Goal: Transaction & Acquisition: Purchase product/service

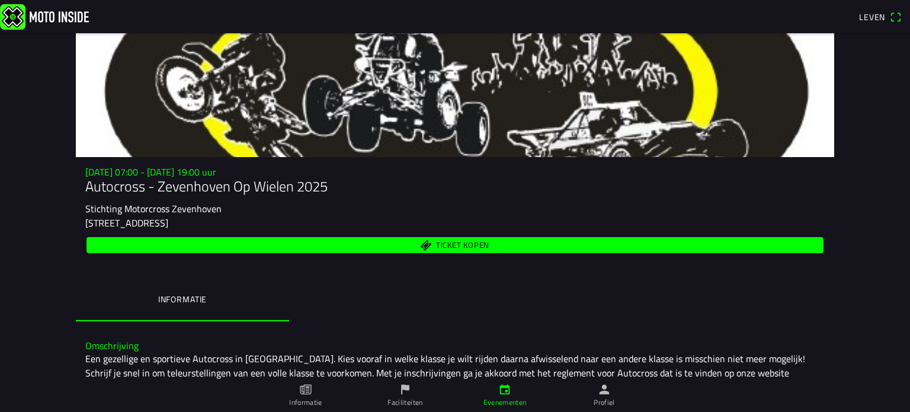
click at [446, 249] on font "Ticket kopen" at bounding box center [462, 245] width 53 height 12
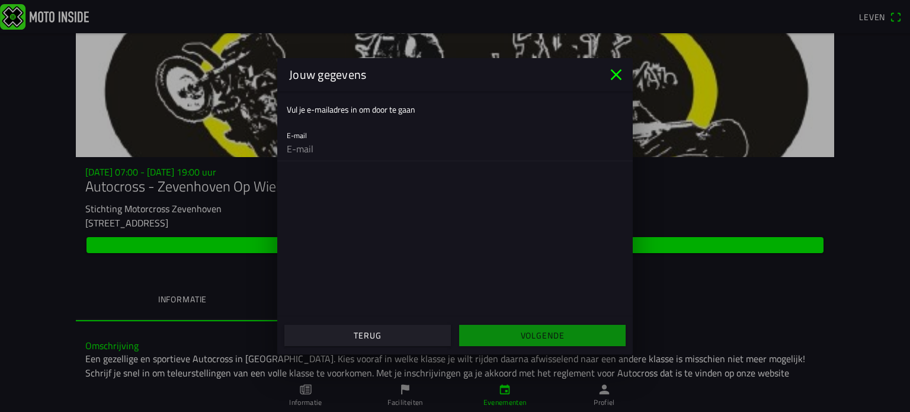
click at [367, 133] on div "E-mail" at bounding box center [455, 142] width 337 height 38
click at [366, 146] on input "email" at bounding box center [455, 149] width 337 height 24
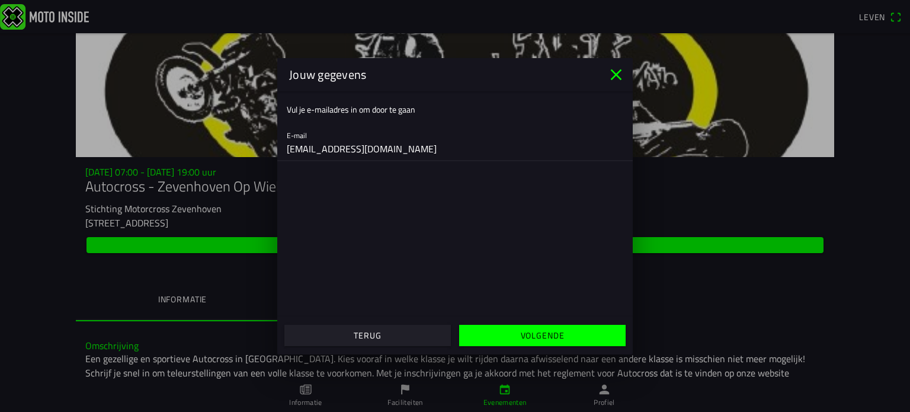
type input "[EMAIL_ADDRESS][DOMAIN_NAME]"
click at [503, 341] on span "Volgende" at bounding box center [542, 335] width 148 height 21
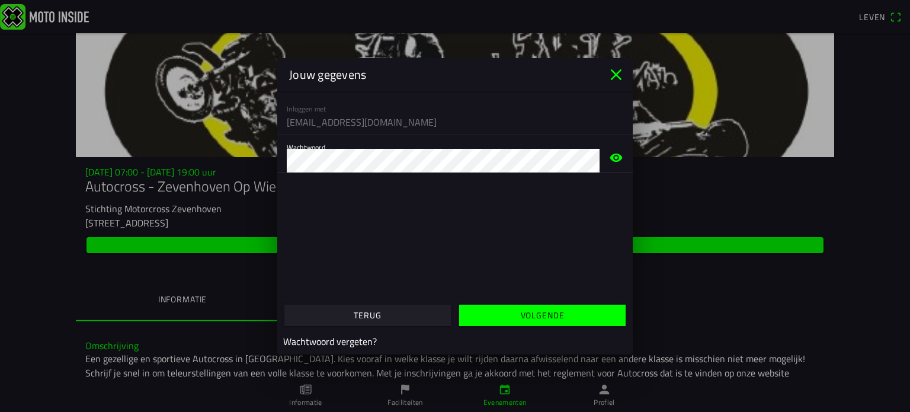
click at [546, 306] on span "Volgende" at bounding box center [542, 315] width 148 height 21
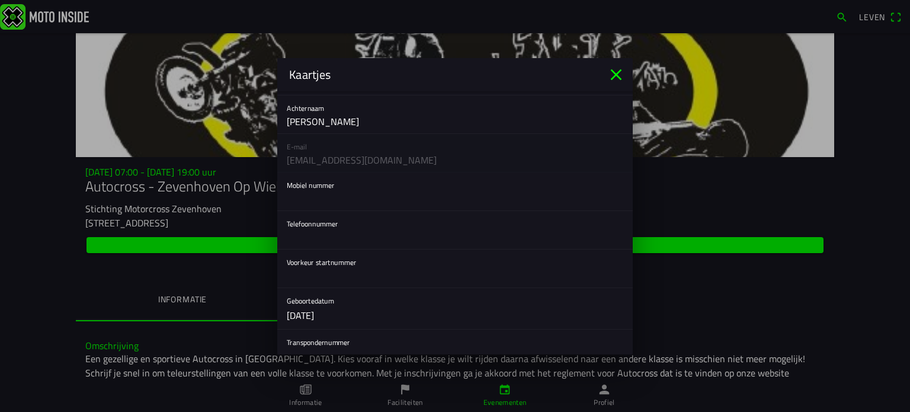
scroll to position [178, 0]
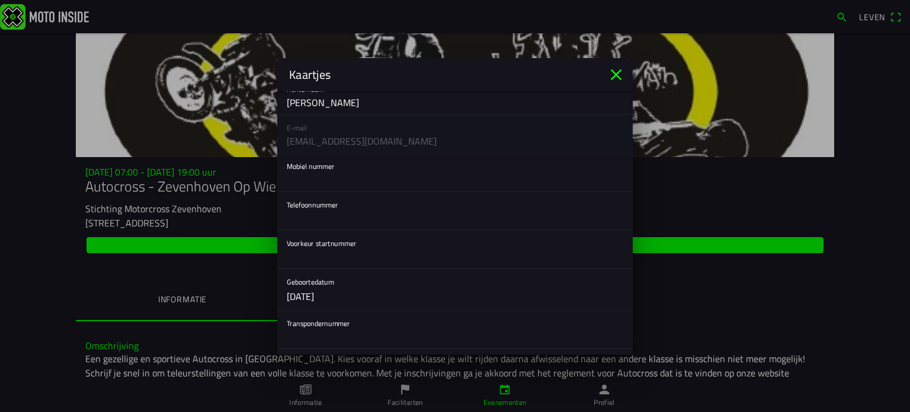
click at [345, 206] on input "text" at bounding box center [455, 218] width 337 height 24
type input "0620762133"
click at [344, 186] on input "text" at bounding box center [455, 180] width 337 height 24
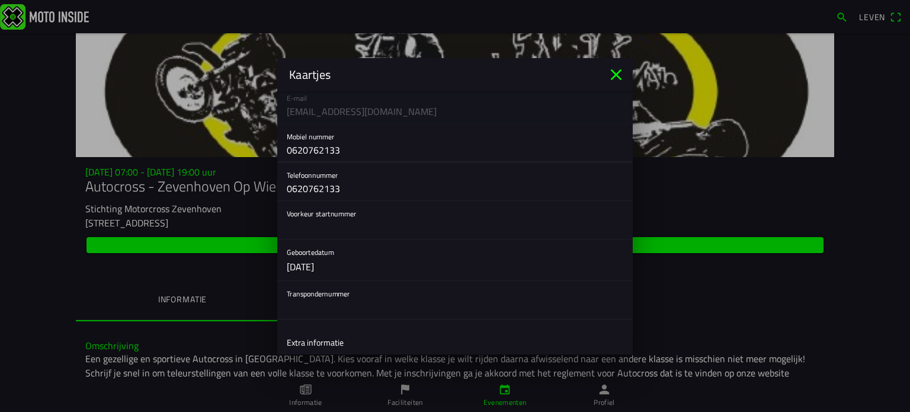
scroll to position [237, 0]
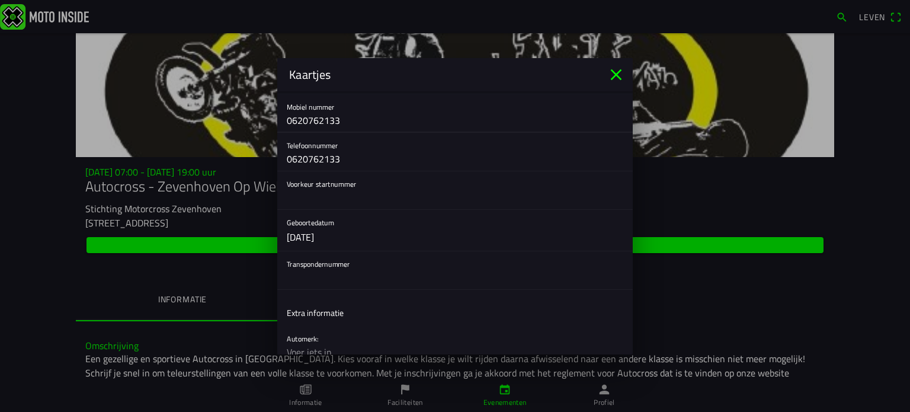
type input "0620762133"
click at [322, 202] on input "text" at bounding box center [455, 197] width 337 height 24
type input "389"
click at [336, 286] on input "text" at bounding box center [455, 277] width 337 height 24
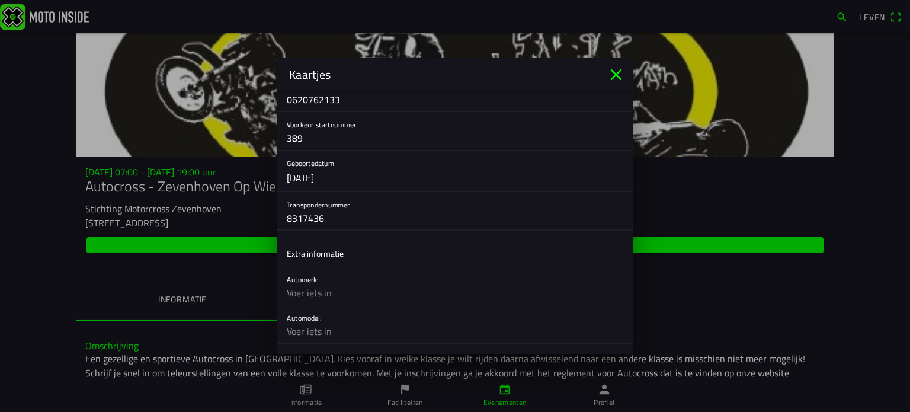
scroll to position [355, 0]
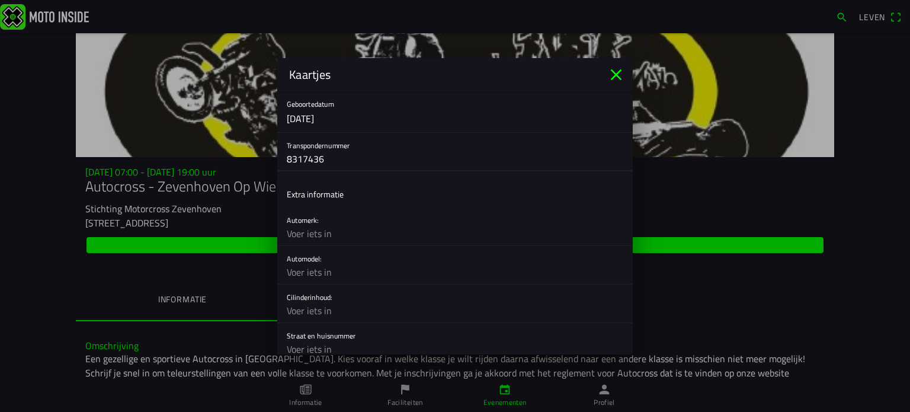
type input "8317436"
click at [338, 240] on input "text" at bounding box center [455, 234] width 337 height 24
type input "jvdc"
click at [332, 270] on input "text" at bounding box center [455, 272] width 337 height 24
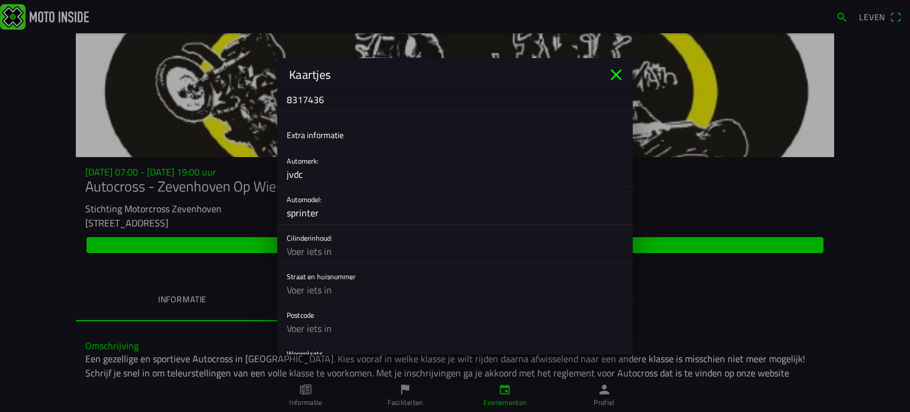
type input "sprinter"
click at [372, 257] on input "text" at bounding box center [455, 251] width 337 height 24
type input "1300"
click at [363, 278] on input "text" at bounding box center [455, 290] width 337 height 24
type input "[STREET_ADDRESS]"
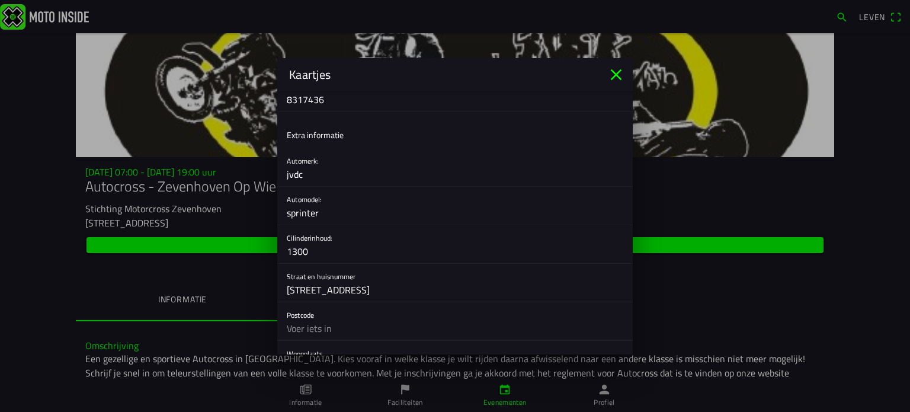
click at [363, 324] on input "text" at bounding box center [455, 328] width 337 height 24
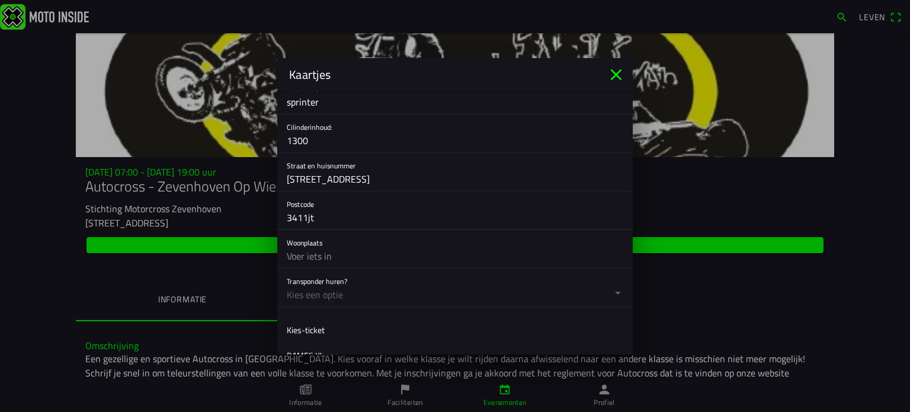
scroll to position [533, 0]
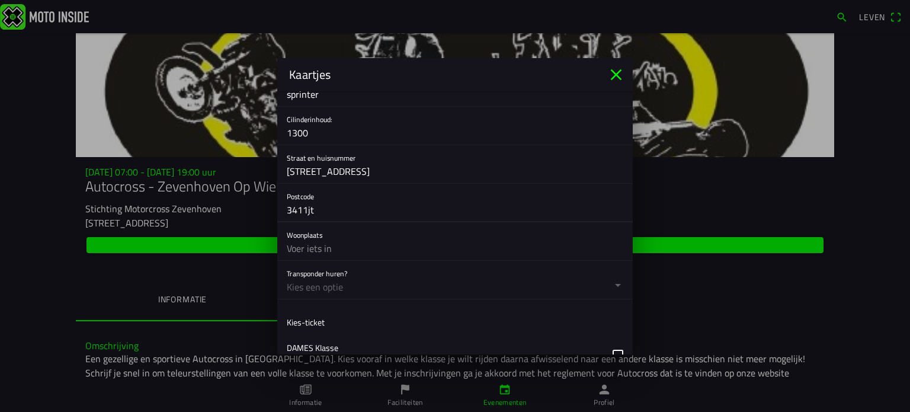
type input "3411jt"
click at [360, 250] on input "text" at bounding box center [455, 248] width 337 height 24
type input "lopik"
click at [343, 287] on button "button" at bounding box center [460, 280] width 346 height 38
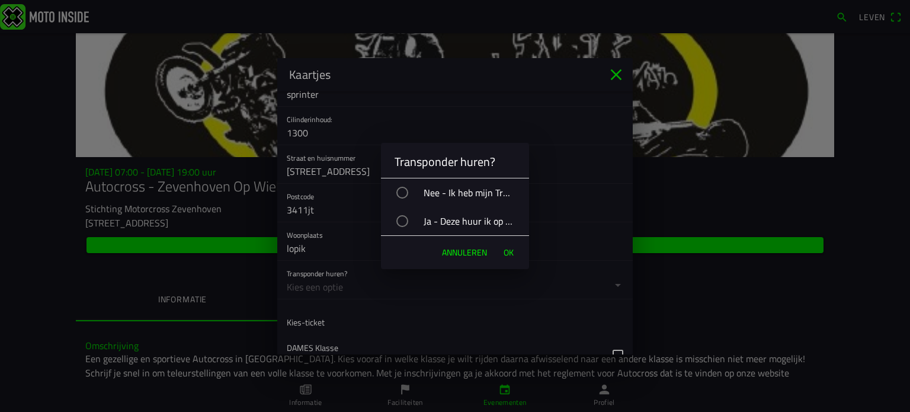
click at [419, 194] on div "Nee - Ik heb mijn Transpondernummer correct ingevuld" at bounding box center [461, 193] width 136 height 30
click at [502, 254] on button "OK" at bounding box center [509, 253] width 22 height 24
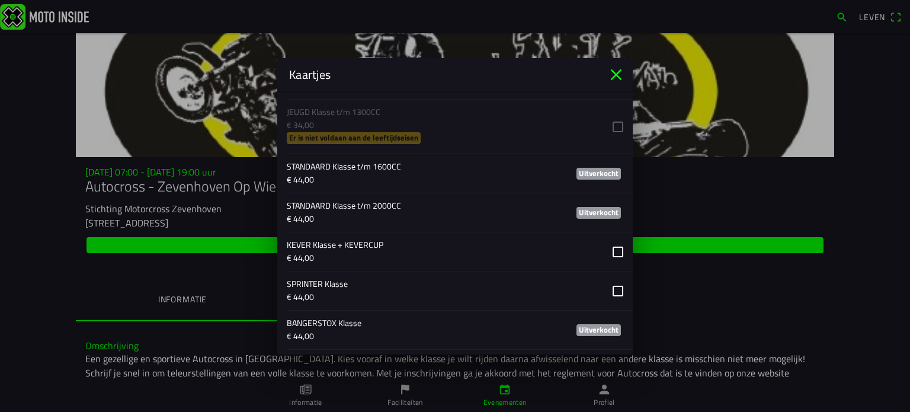
scroll to position [829, 0]
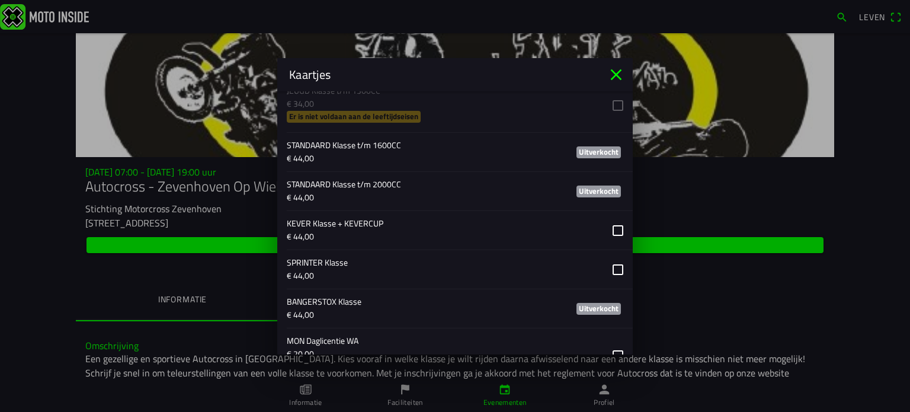
click at [604, 264] on button "button" at bounding box center [460, 269] width 346 height 39
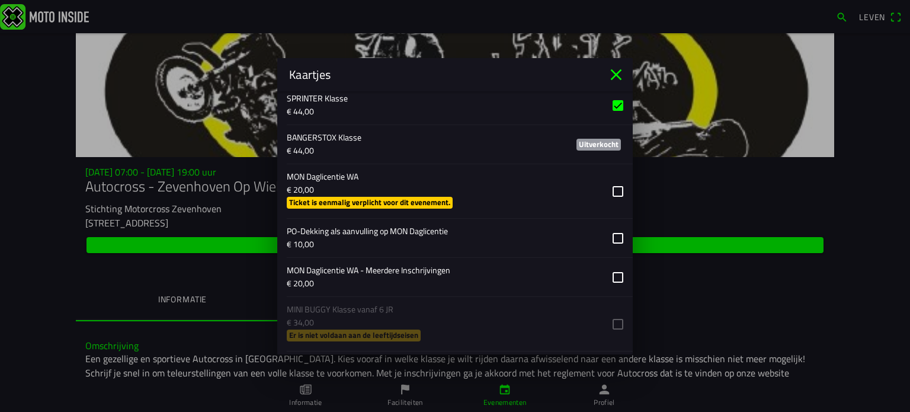
scroll to position [1007, 0]
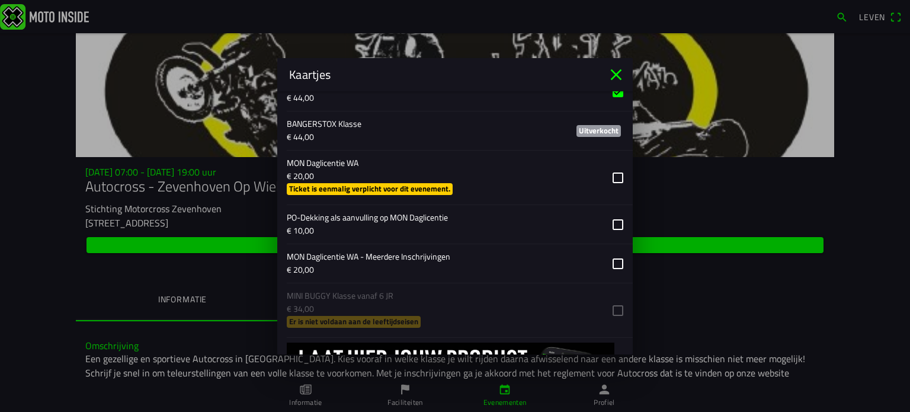
click at [605, 263] on button "button" at bounding box center [460, 263] width 346 height 39
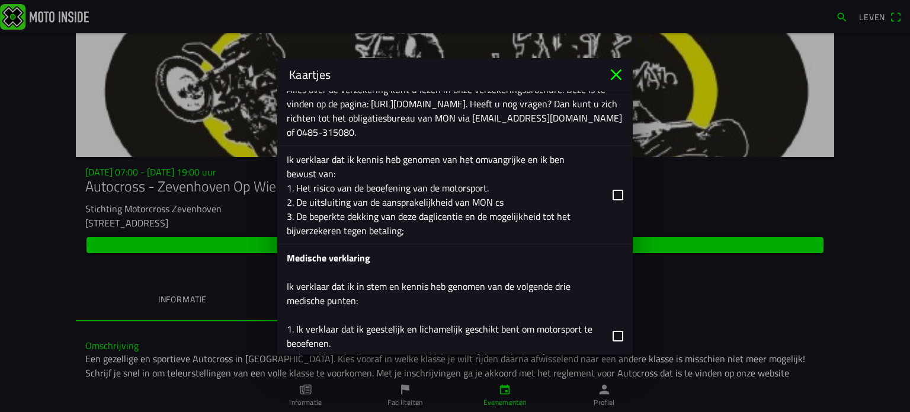
scroll to position [1837, 0]
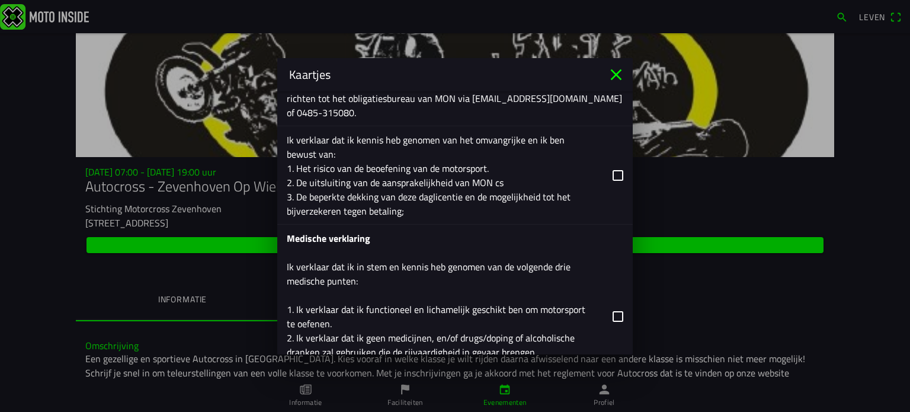
click at [604, 172] on button "button" at bounding box center [460, 175] width 346 height 98
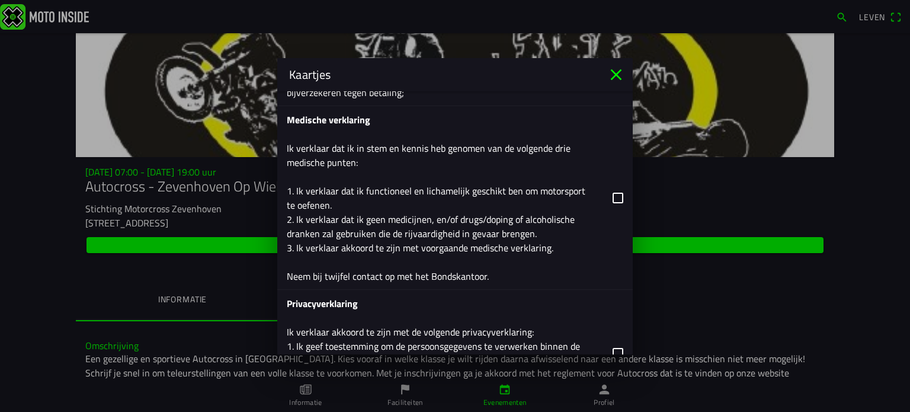
click at [607, 194] on button "button" at bounding box center [460, 197] width 346 height 183
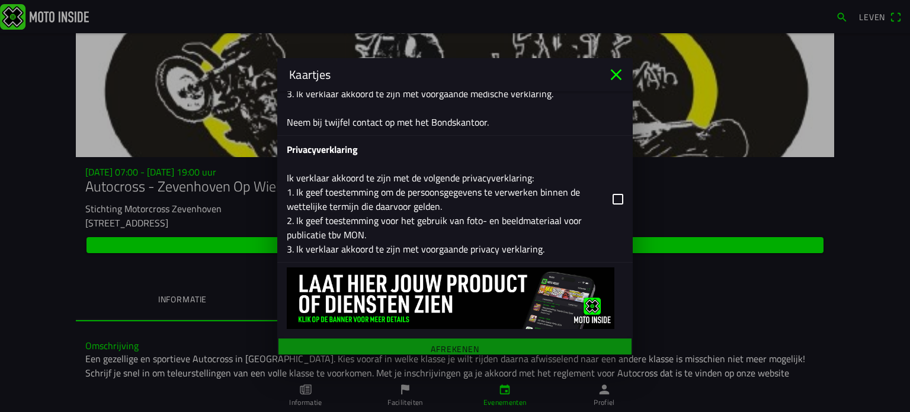
scroll to position [2114, 0]
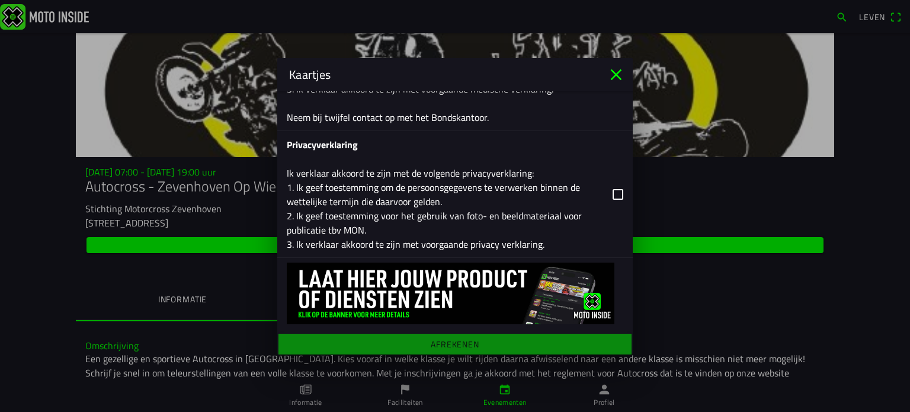
click at [612, 187] on button "button" at bounding box center [460, 194] width 346 height 126
click at [454, 338] on main "Registratieformulier Geslacht Man Vrouw Voornaam [PERSON_NAME] van den berg E-m…" at bounding box center [454, 222] width 355 height 263
click at [376, 350] on main "Registratieformulier Geslacht Man Vrouw Voornaam [PERSON_NAME] van den berg E-m…" at bounding box center [454, 222] width 355 height 263
click at [369, 342] on main "Registratieformulier Geslacht Man Vrouw Voornaam [PERSON_NAME] van den berg E-m…" at bounding box center [454, 222] width 355 height 263
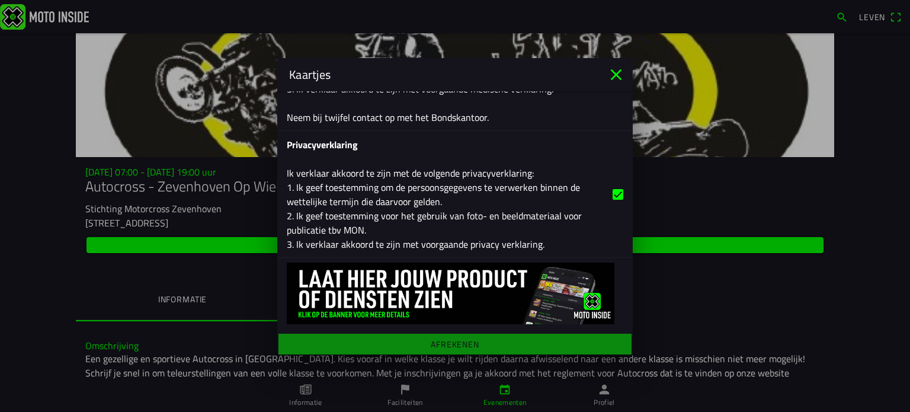
click at [369, 342] on main "Registratieformulier Geslacht Man Vrouw Voornaam [PERSON_NAME] van den berg E-m…" at bounding box center [454, 222] width 355 height 263
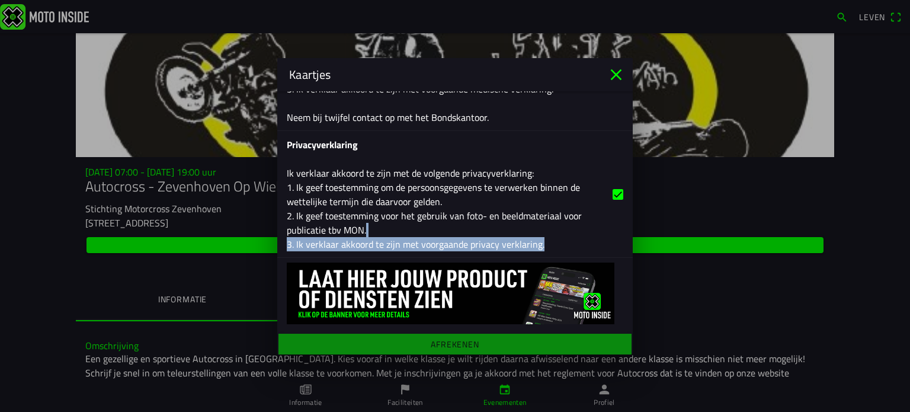
click at [369, 342] on main "Registratieformulier Geslacht Man Vrouw Voornaam [PERSON_NAME] van den berg E-m…" at bounding box center [454, 222] width 355 height 263
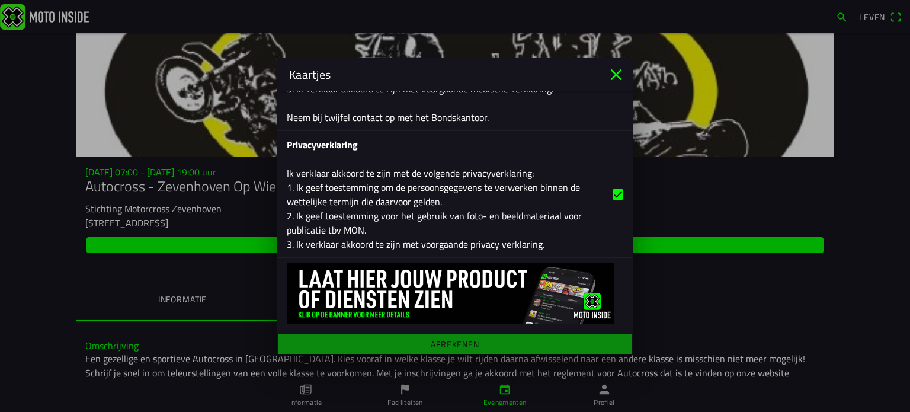
click at [366, 338] on main "Registratieformulier Geslacht Man Vrouw Voornaam [PERSON_NAME] van den berg E-m…" at bounding box center [454, 222] width 355 height 263
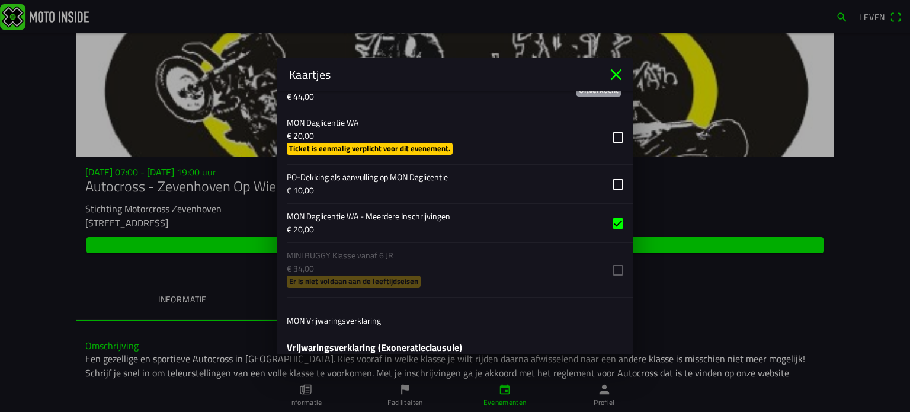
scroll to position [988, 0]
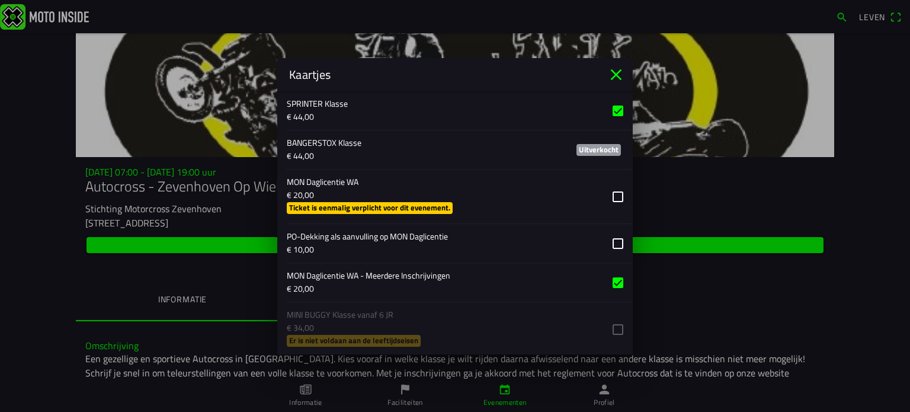
click at [611, 243] on button "button" at bounding box center [460, 243] width 346 height 39
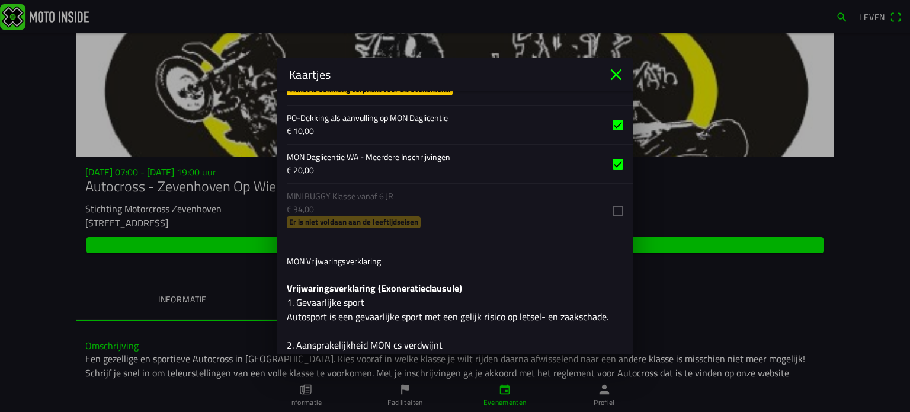
scroll to position [929, 0]
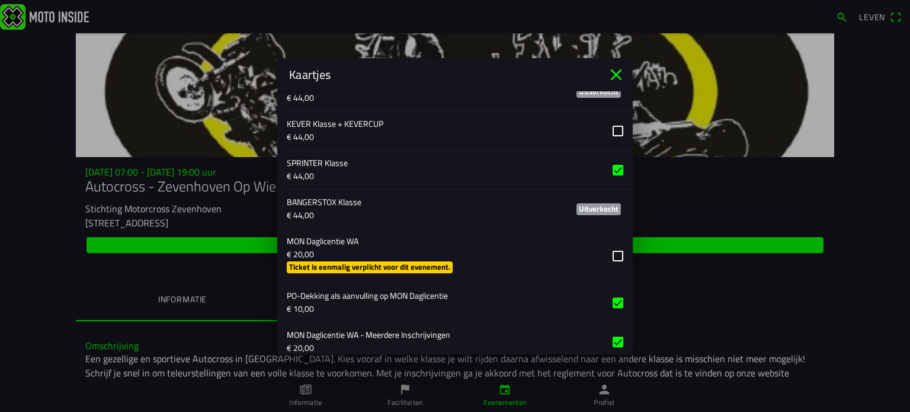
click at [605, 297] on button "button" at bounding box center [460, 302] width 346 height 39
click at [595, 344] on button "button" at bounding box center [460, 341] width 346 height 39
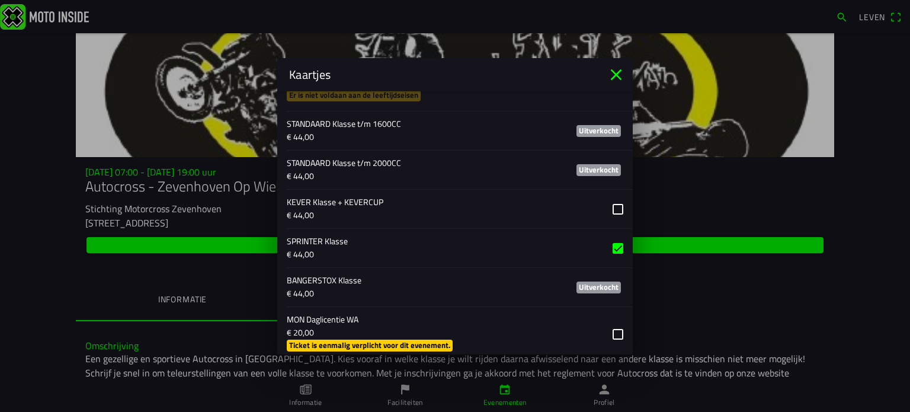
scroll to position [910, 0]
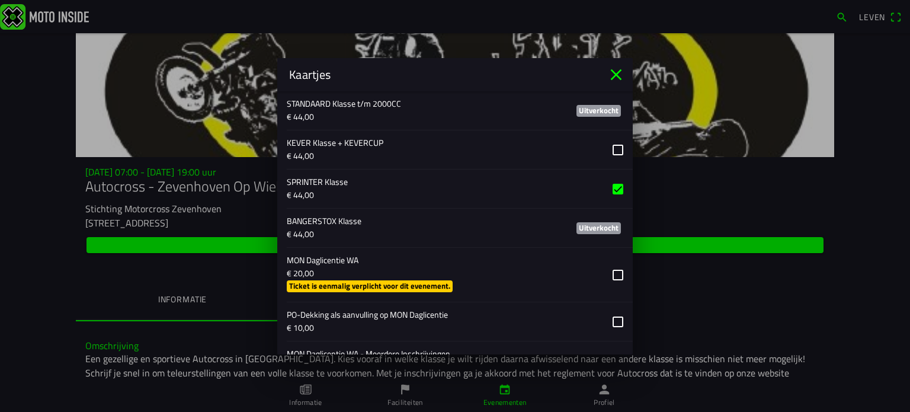
click at [604, 276] on button "button" at bounding box center [460, 275] width 346 height 54
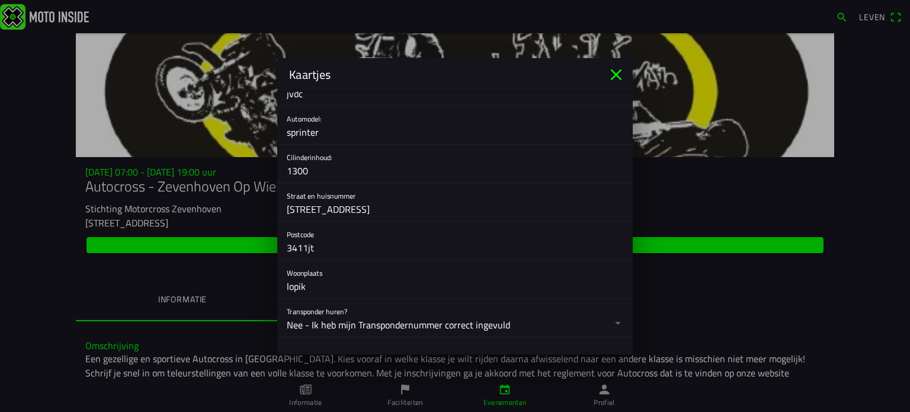
scroll to position [436, 0]
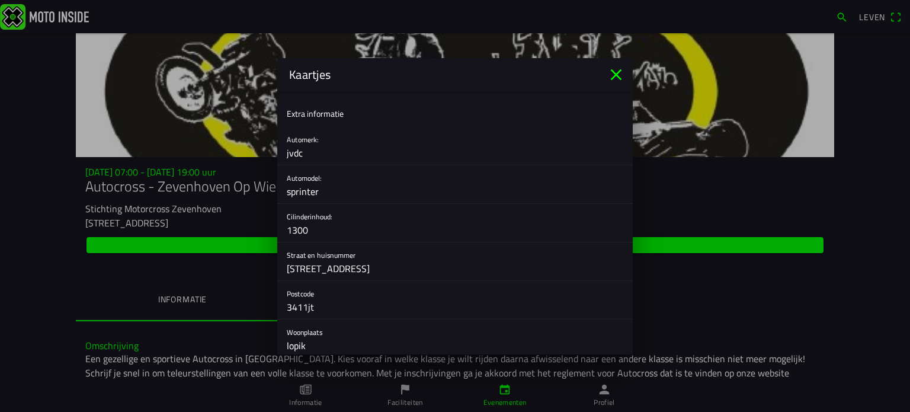
click at [473, 228] on input "1300" at bounding box center [455, 230] width 337 height 24
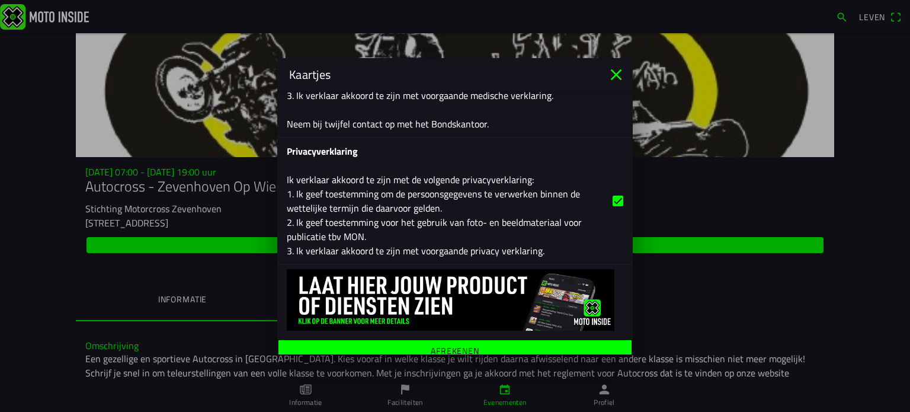
scroll to position [2114, 0]
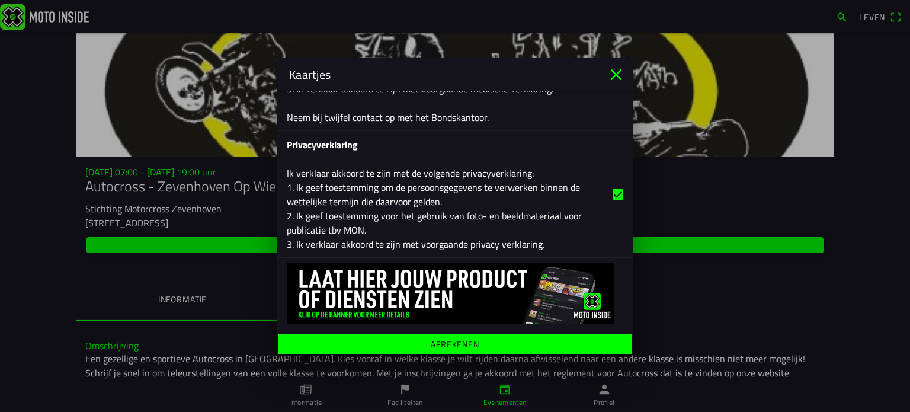
type input "1400"
click at [453, 345] on font "Afrekenen" at bounding box center [455, 343] width 49 height 12
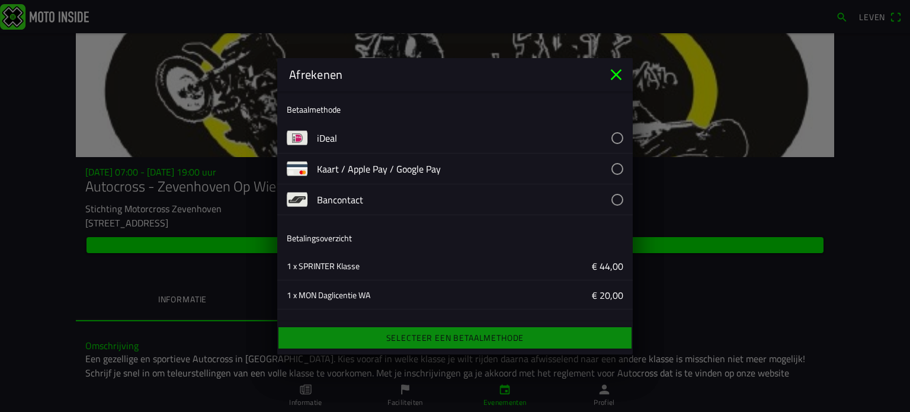
click at [555, 139] on button "button" at bounding box center [475, 138] width 316 height 30
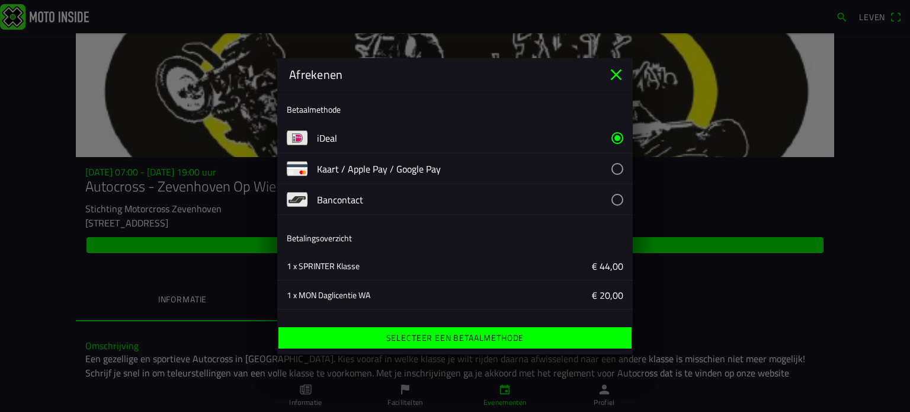
click at [453, 338] on font "Selecteer een betaalmethode" at bounding box center [455, 337] width 138 height 12
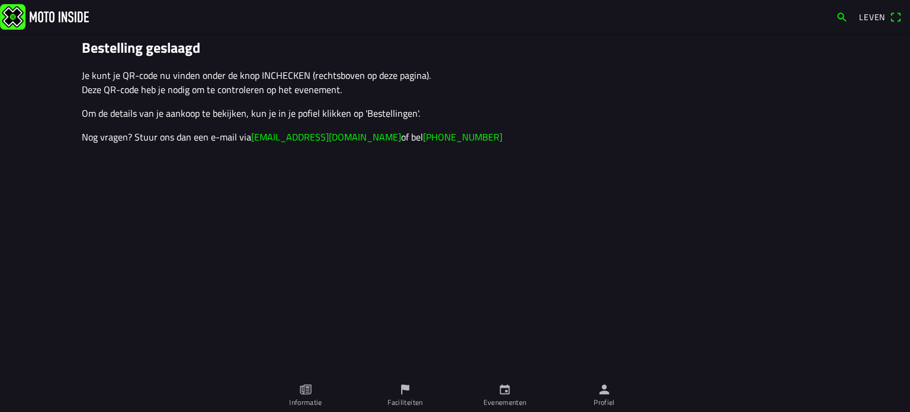
click at [893, 15] on span "Leven" at bounding box center [880, 17] width 43 height 19
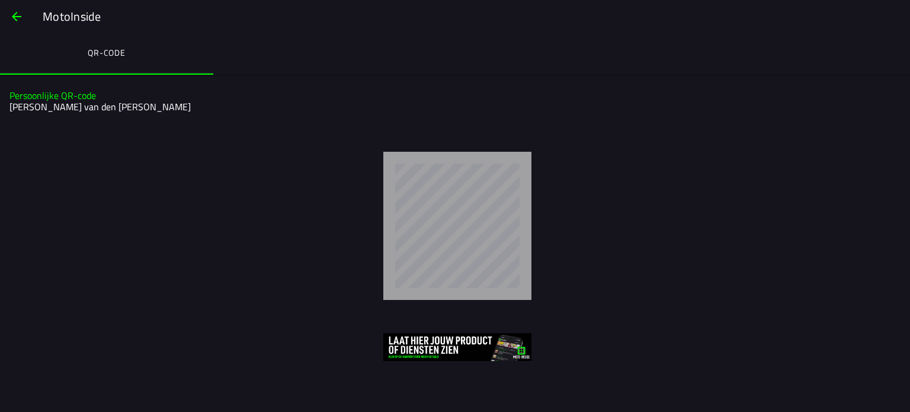
click at [8, 16] on button "button" at bounding box center [16, 16] width 28 height 28
